Goal: Find contact information: Find contact information

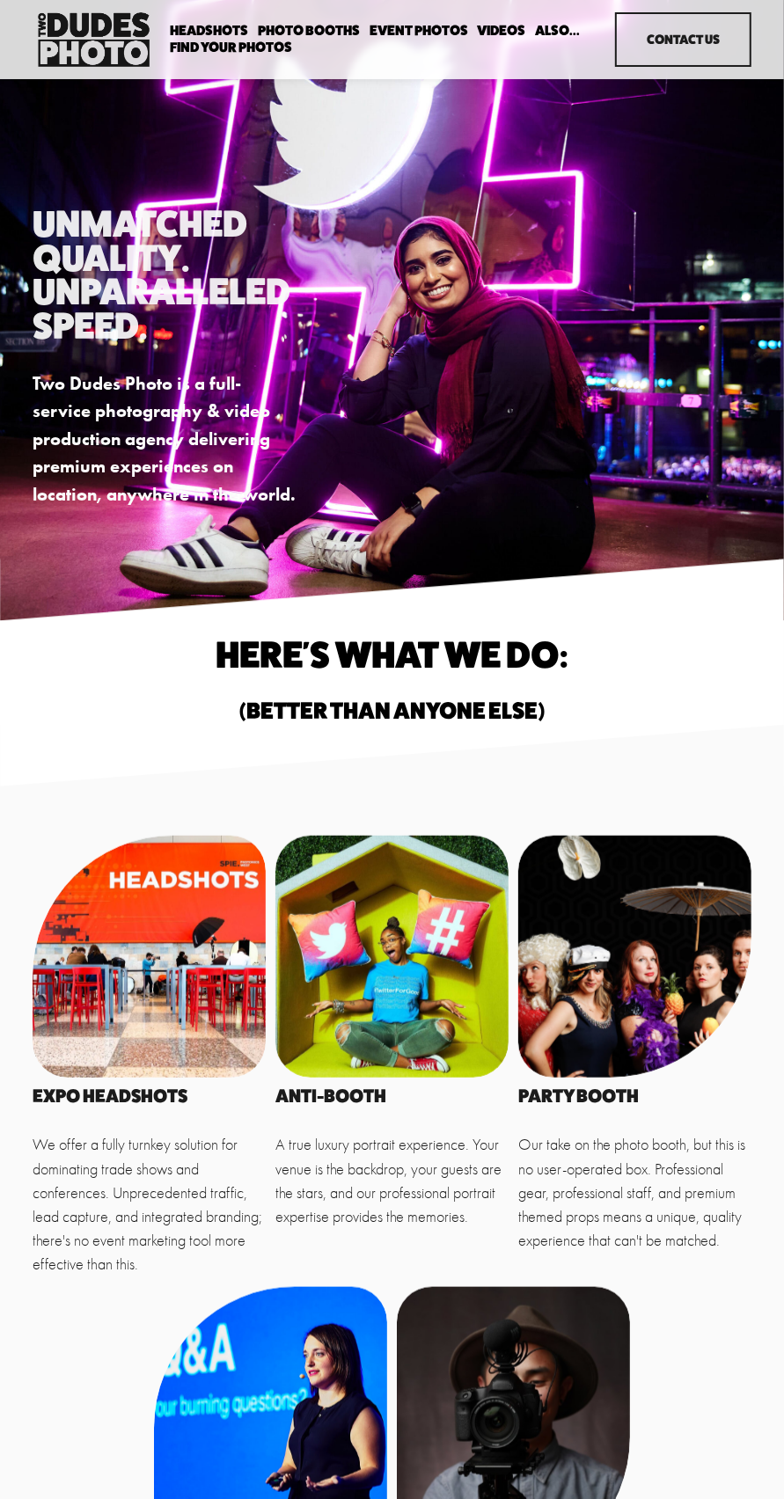
click at [0, 0] on button "Open Menu Close Menu" at bounding box center [0, 0] width 0 height 0
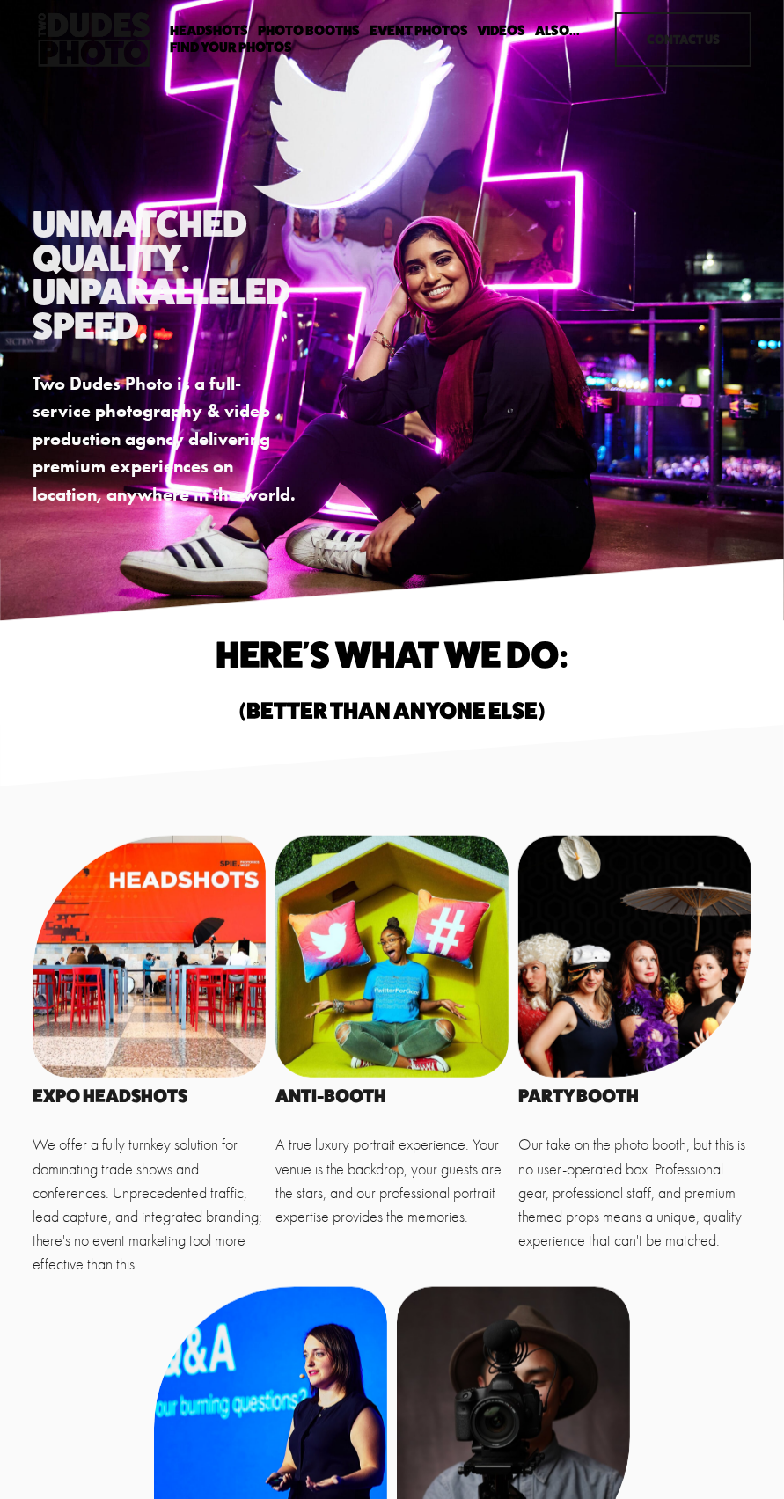
click at [440, 902] on link "Folder: Also..." at bounding box center [391, 900] width 201 height 47
click at [479, 576] on link "Back" at bounding box center [391, 589] width 188 height 47
click at [429, 1431] on link "Contact Us" at bounding box center [392, 1422] width 185 height 60
